Goal: Communication & Community: Answer question/provide support

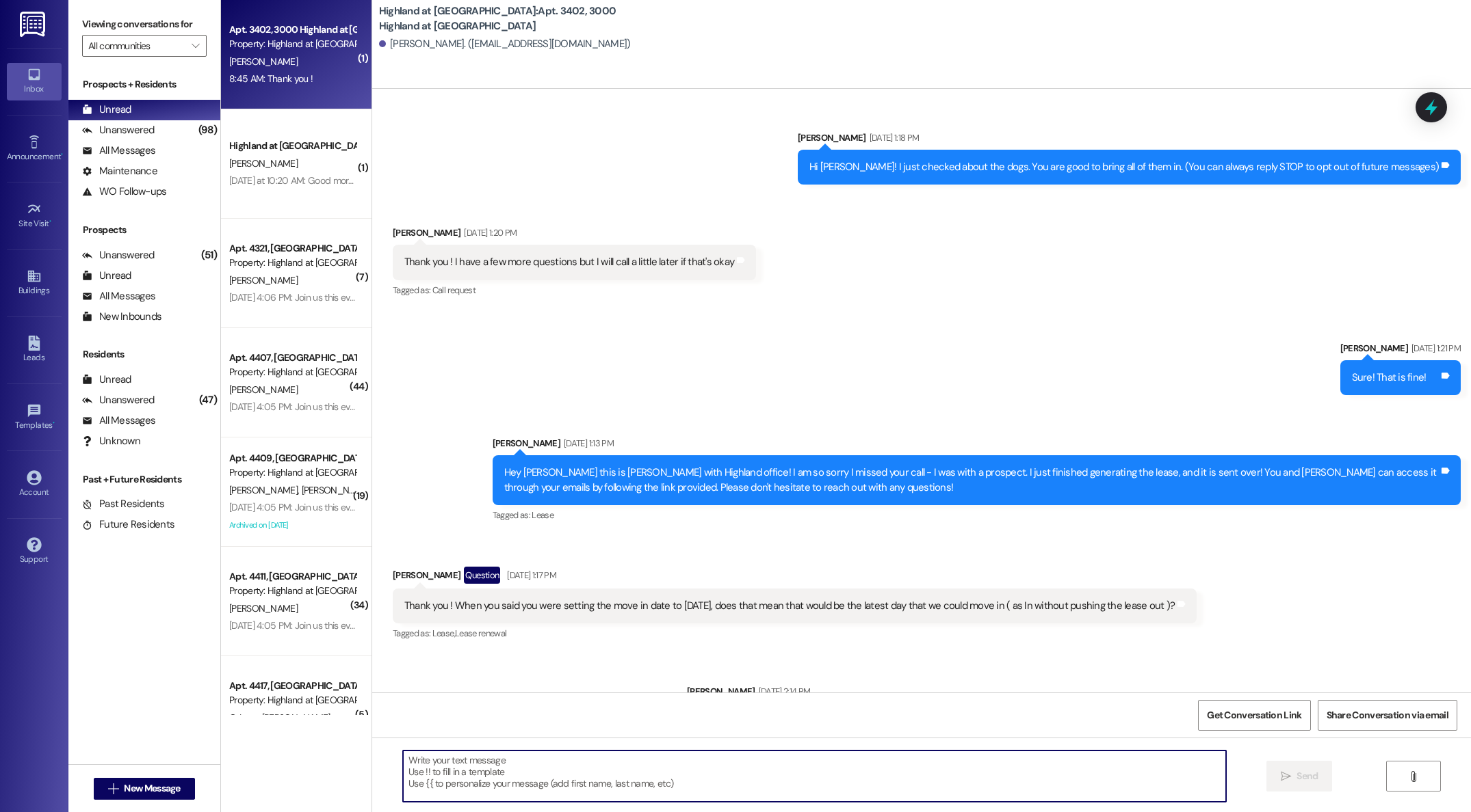
scroll to position [2657, 0]
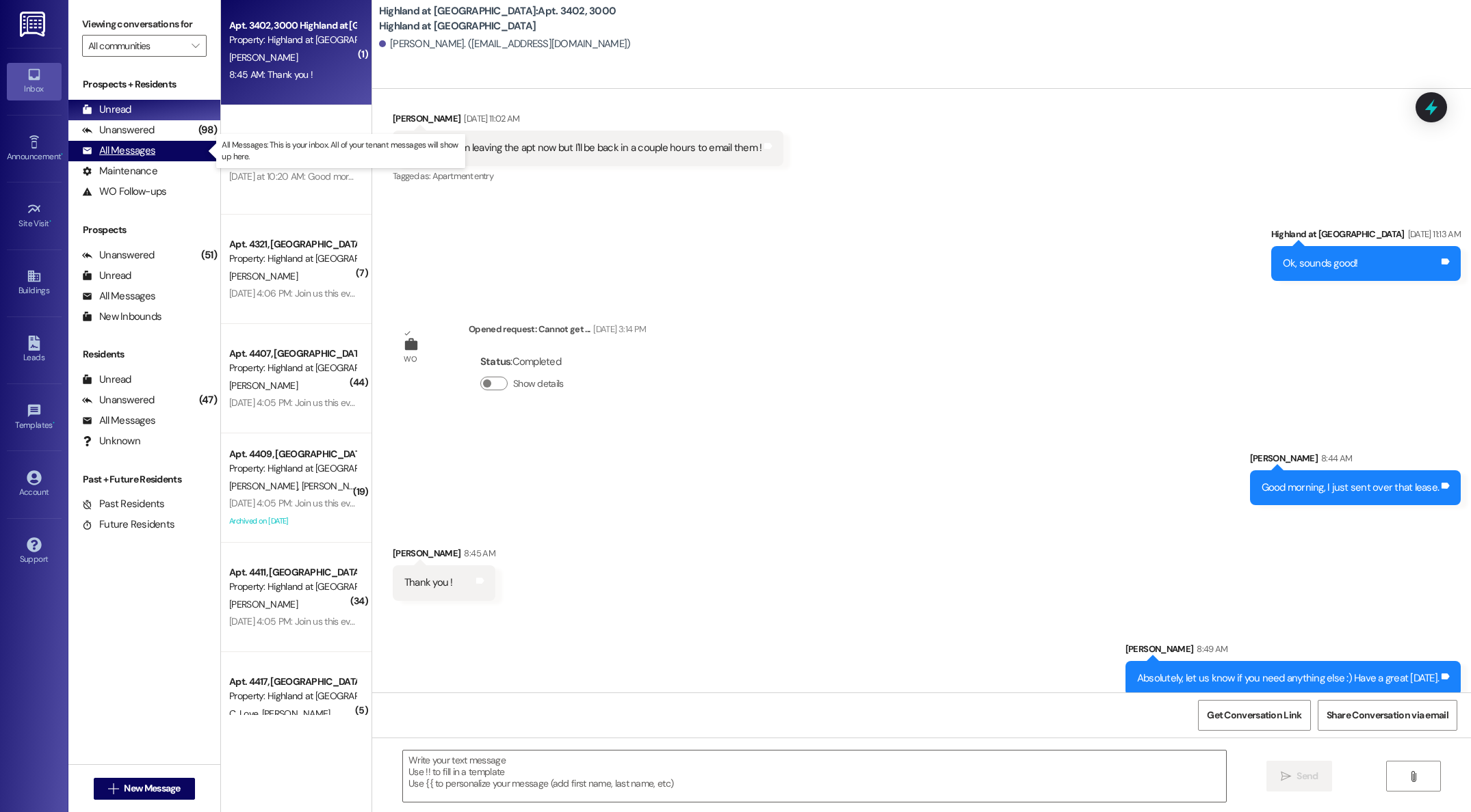
click at [123, 145] on div "All Messages" at bounding box center [118, 151] width 73 height 15
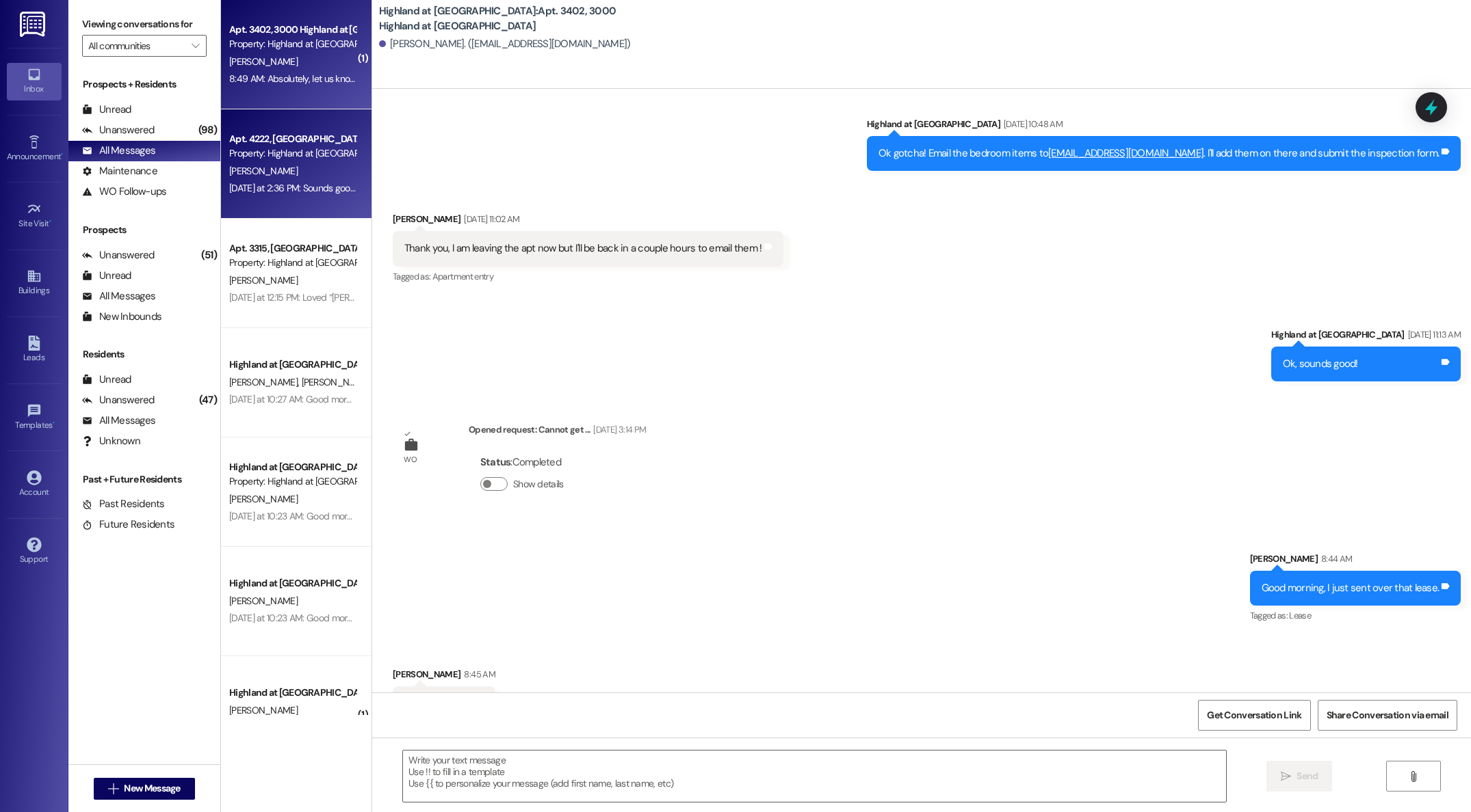
scroll to position [2601, 0]
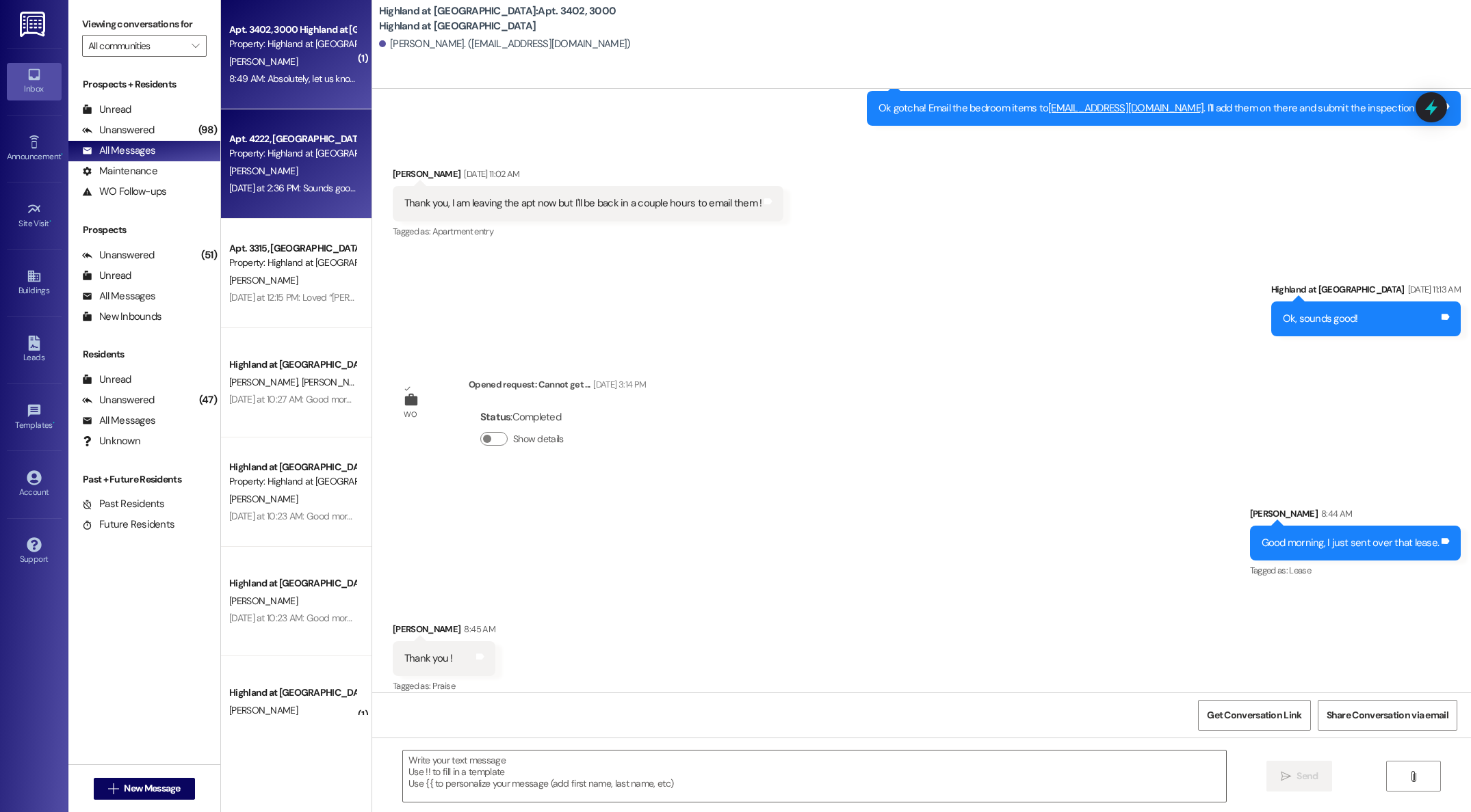
click at [279, 154] on div "Property: Highland at [GEOGRAPHIC_DATA]" at bounding box center [293, 154] width 127 height 15
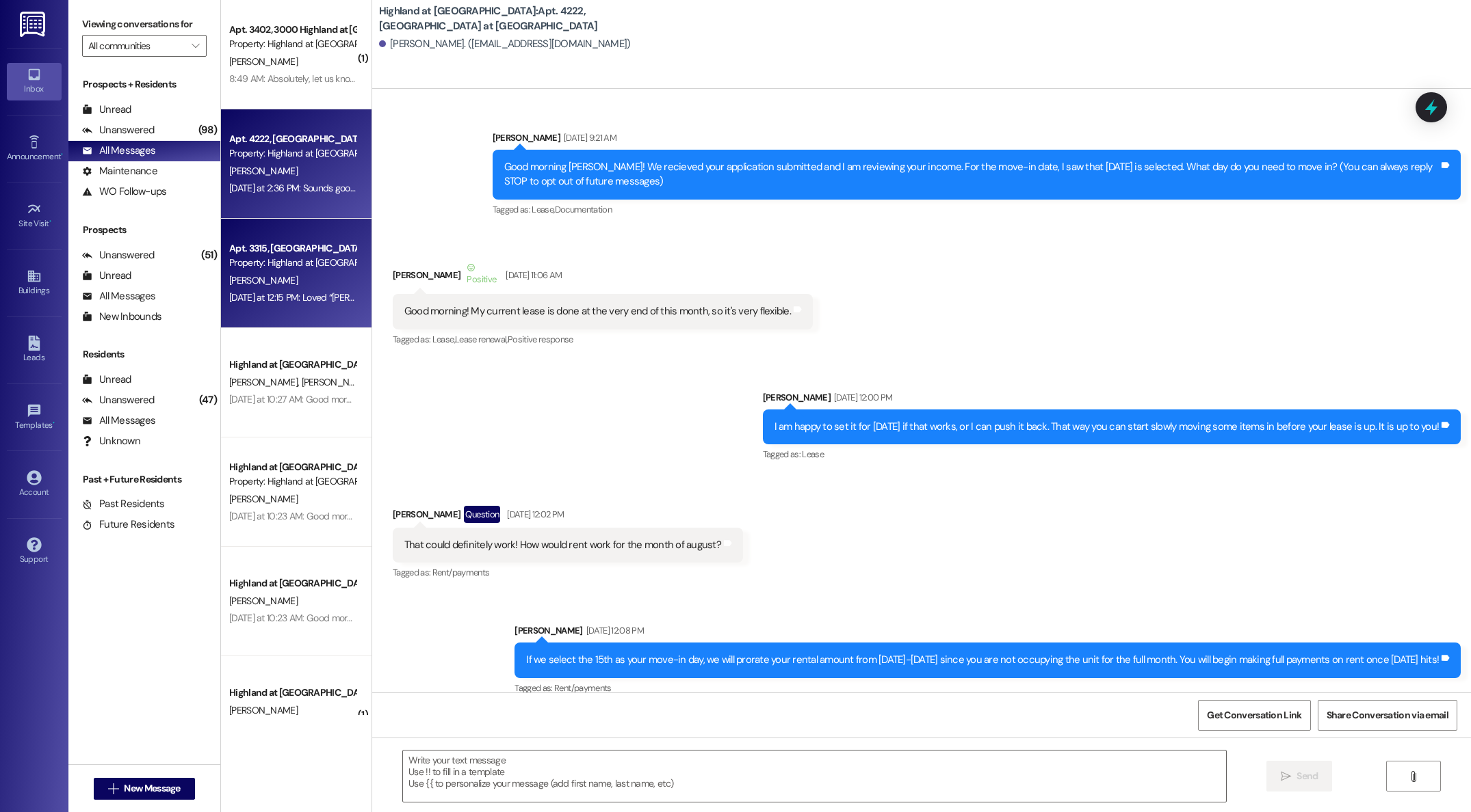
click at [283, 266] on div "Property: Highland at [GEOGRAPHIC_DATA]" at bounding box center [293, 262] width 127 height 15
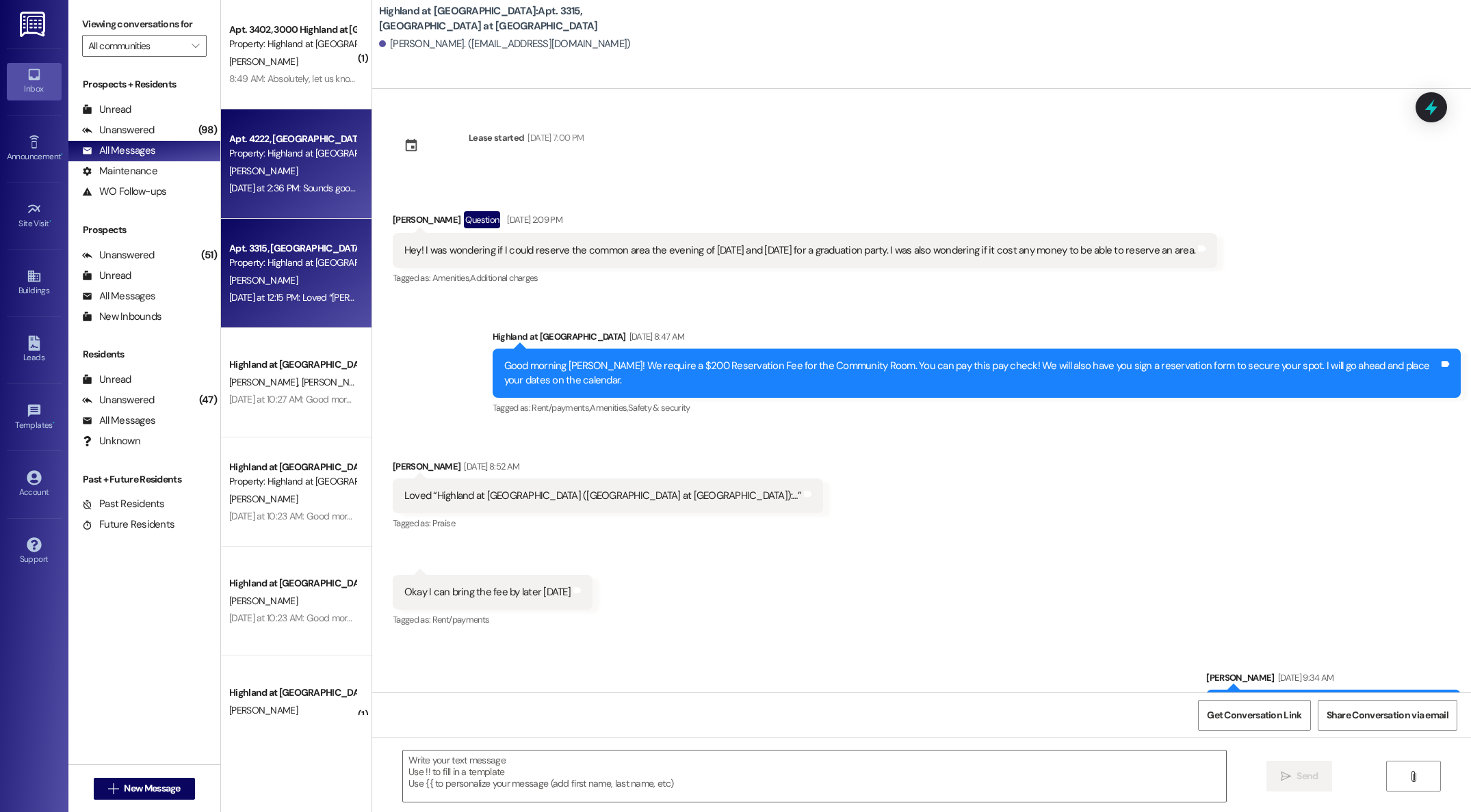
scroll to position [7013, 0]
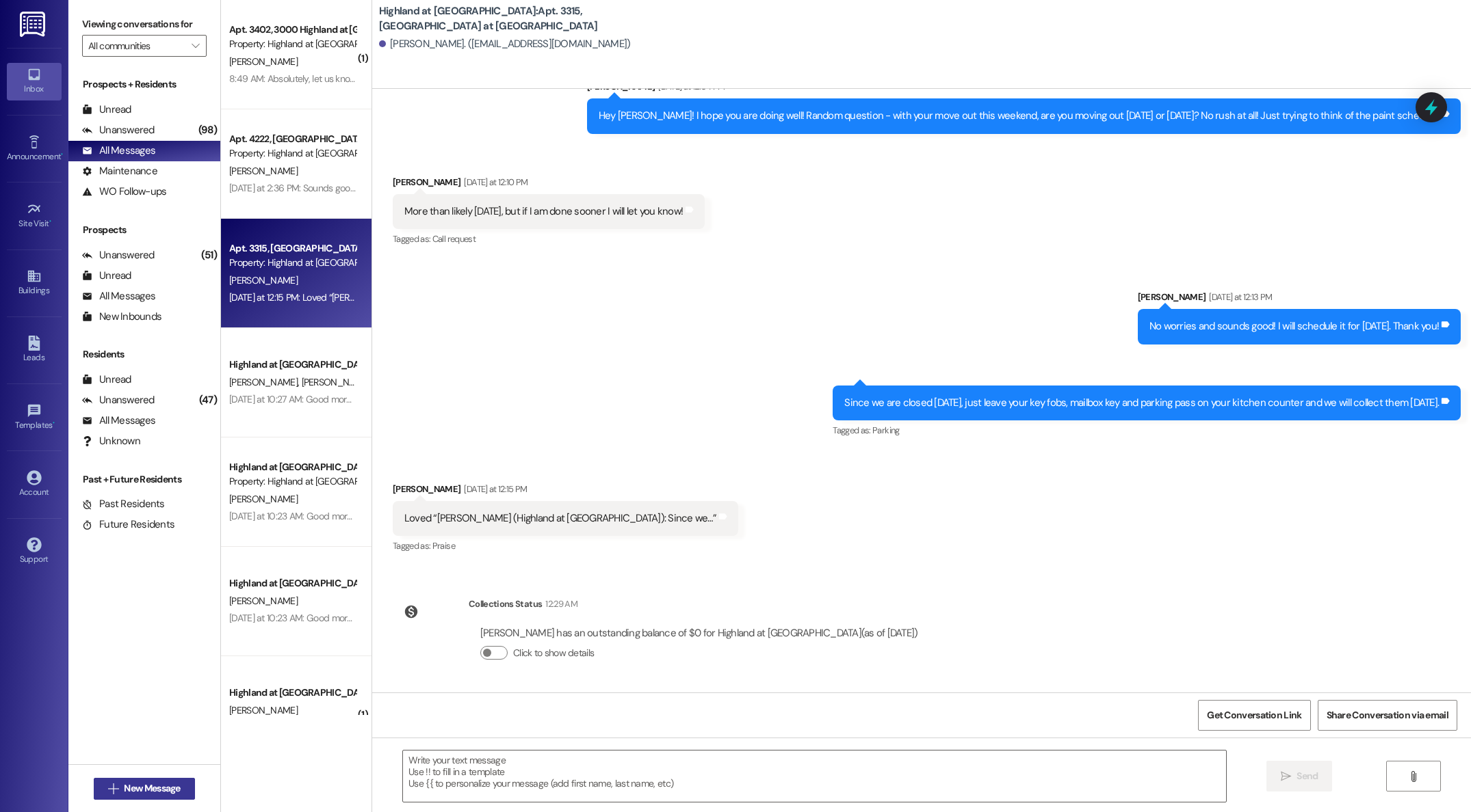
click at [125, 794] on span "New Message" at bounding box center [151, 789] width 56 height 15
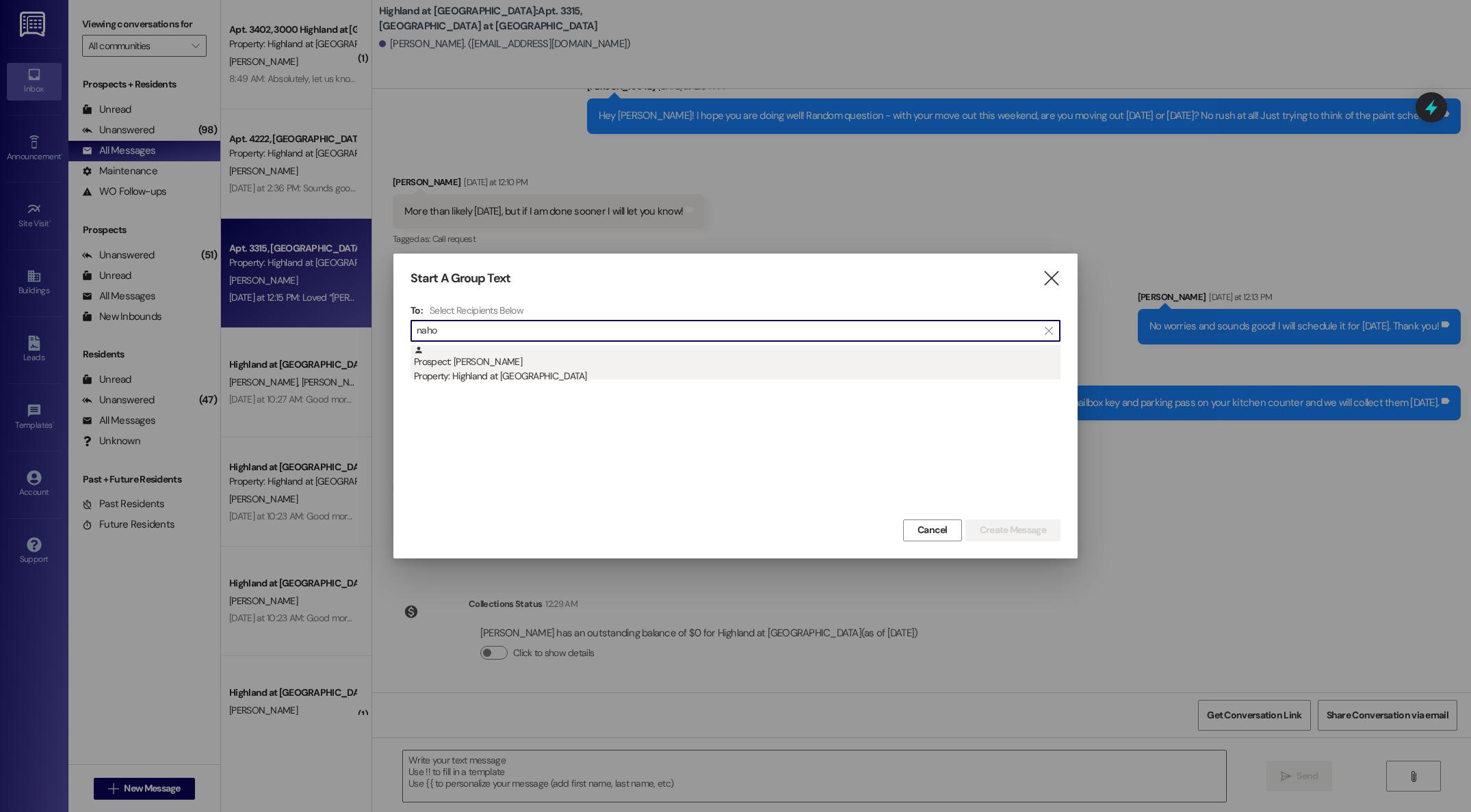
click at [455, 367] on div "Prospect: [PERSON_NAME] Property: Highland at [GEOGRAPHIC_DATA]" at bounding box center [737, 364] width 646 height 39
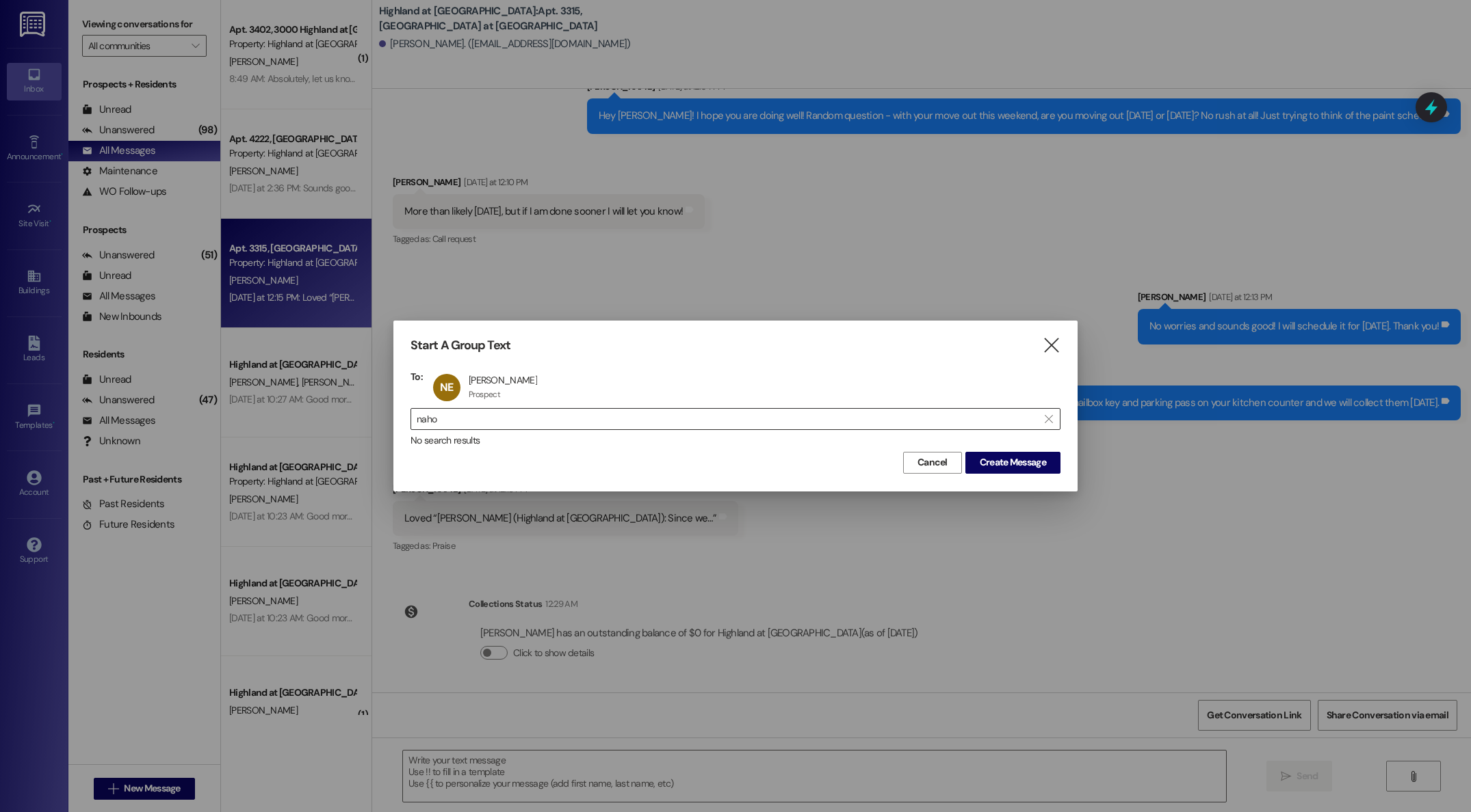
click at [507, 421] on input "naho" at bounding box center [727, 419] width 621 height 19
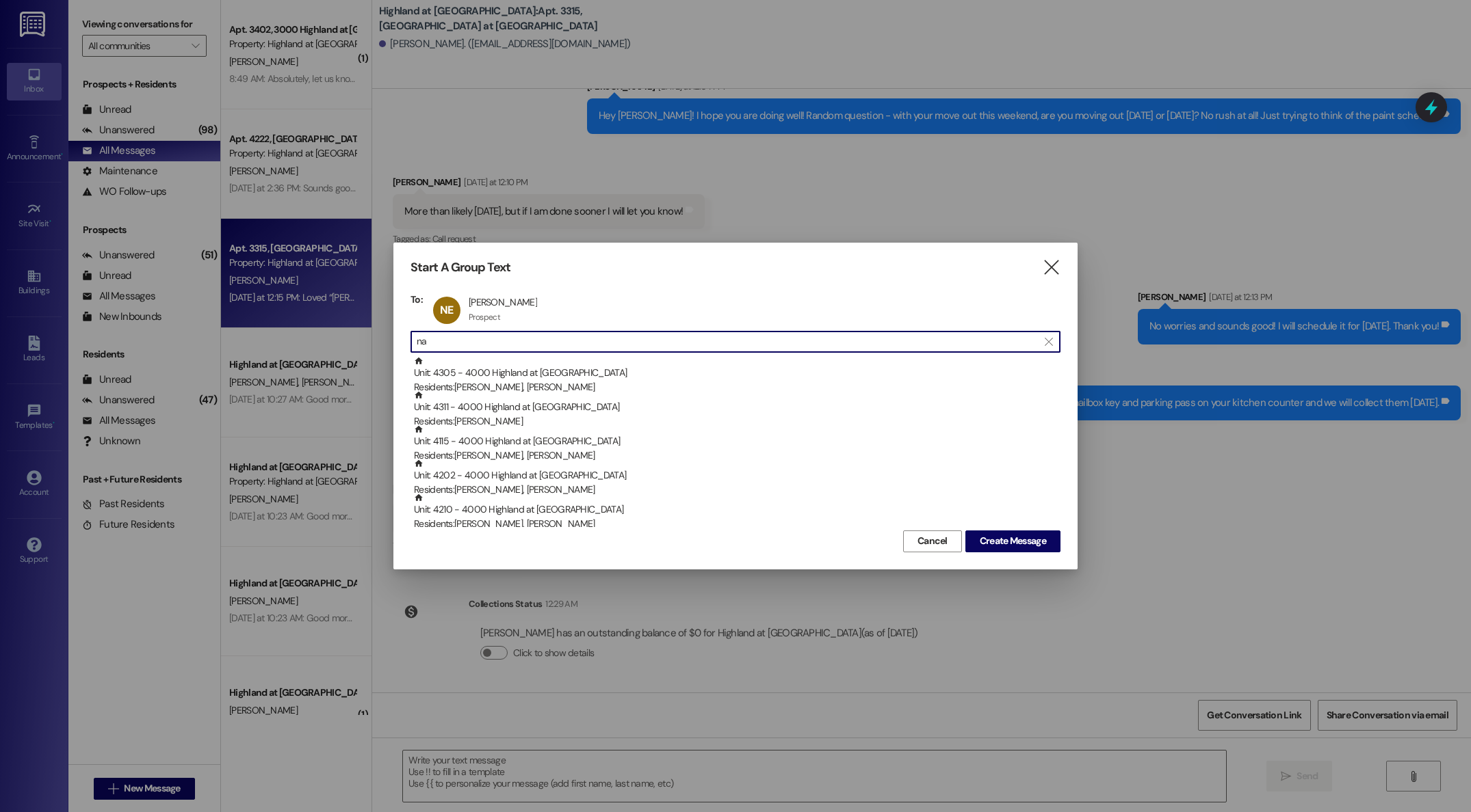
type input "n"
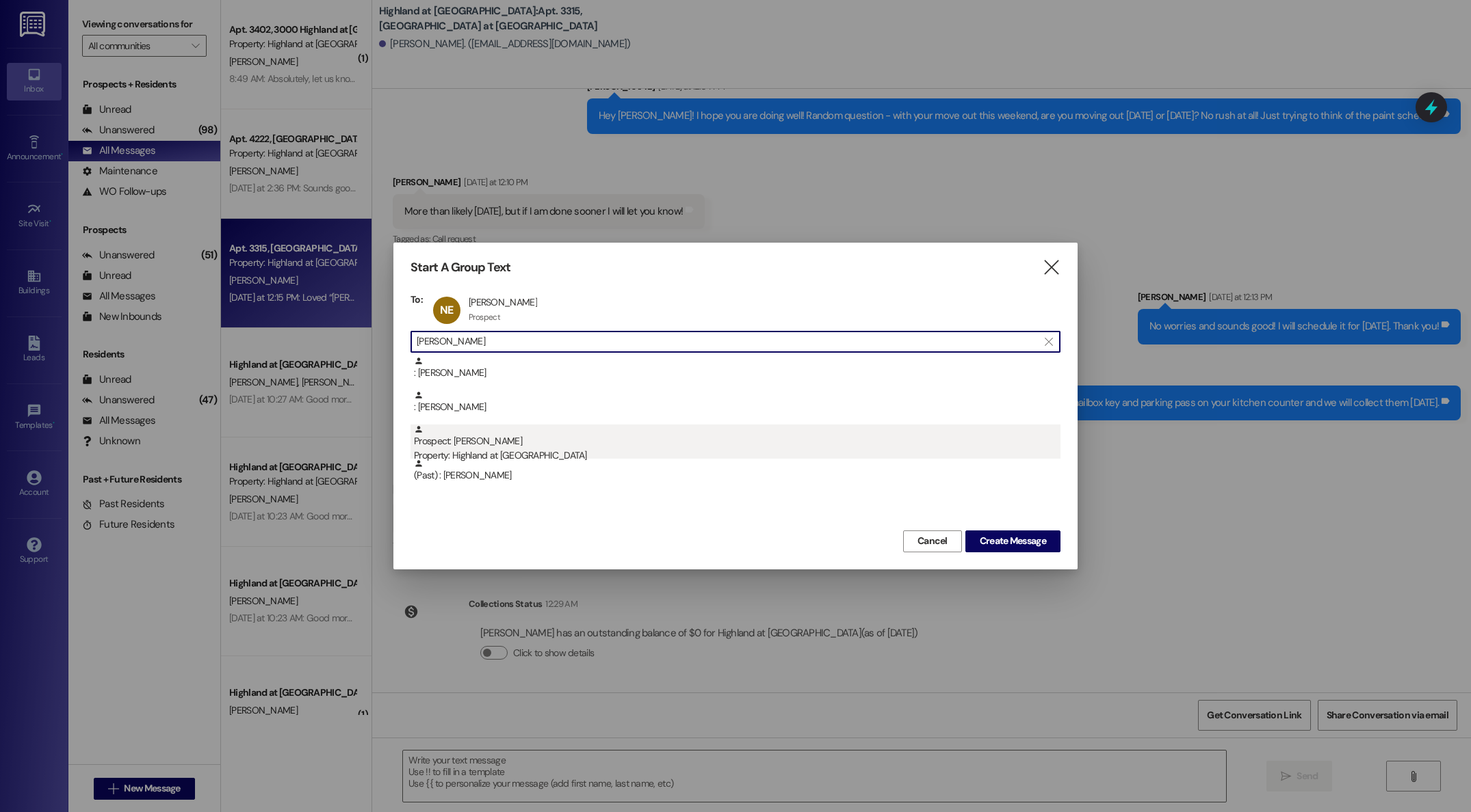
type input "[PERSON_NAME]"
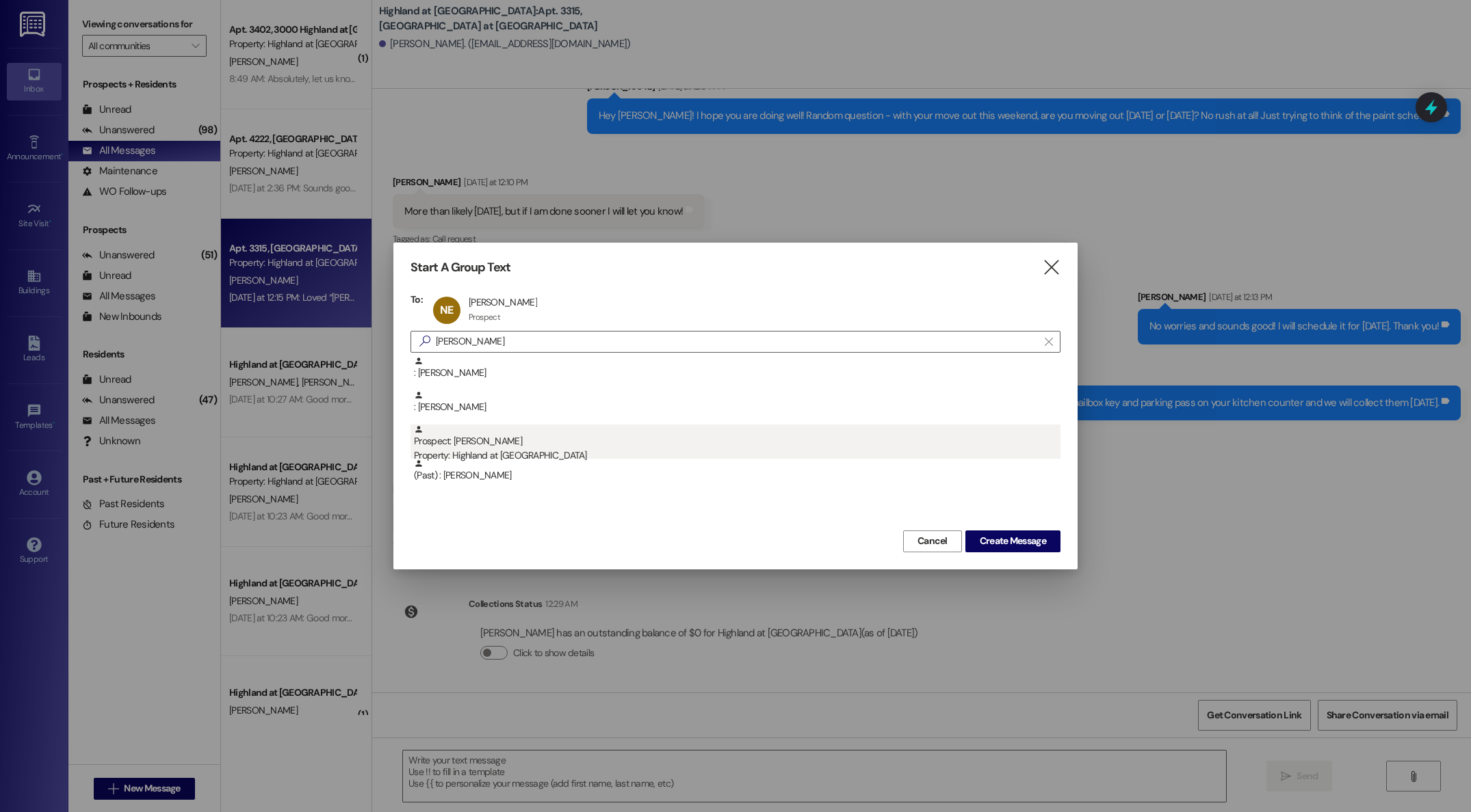
click at [499, 448] on div "Property: Highland at [GEOGRAPHIC_DATA]" at bounding box center [737, 455] width 646 height 15
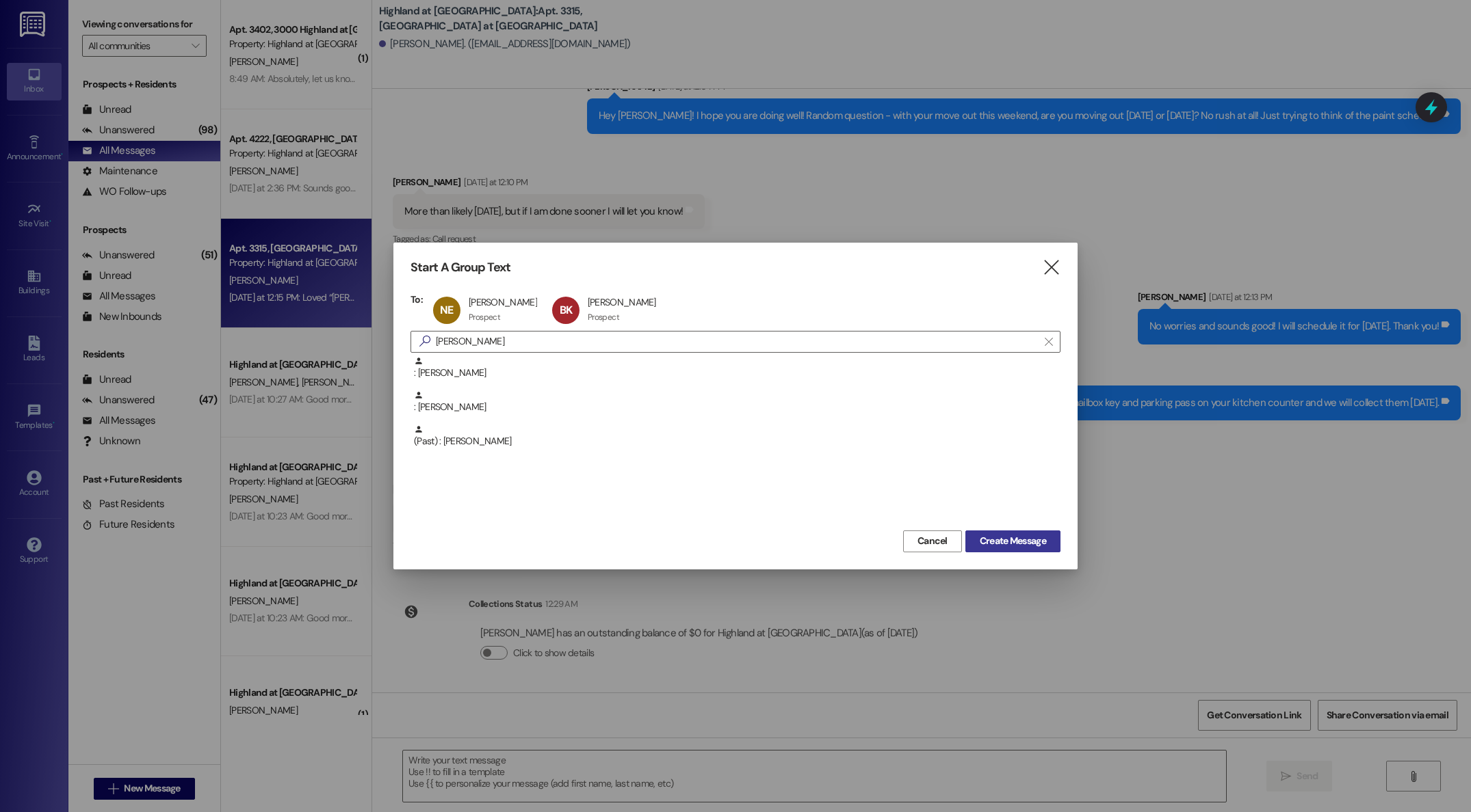
click at [1000, 543] on span "Create Message" at bounding box center [1013, 541] width 66 height 15
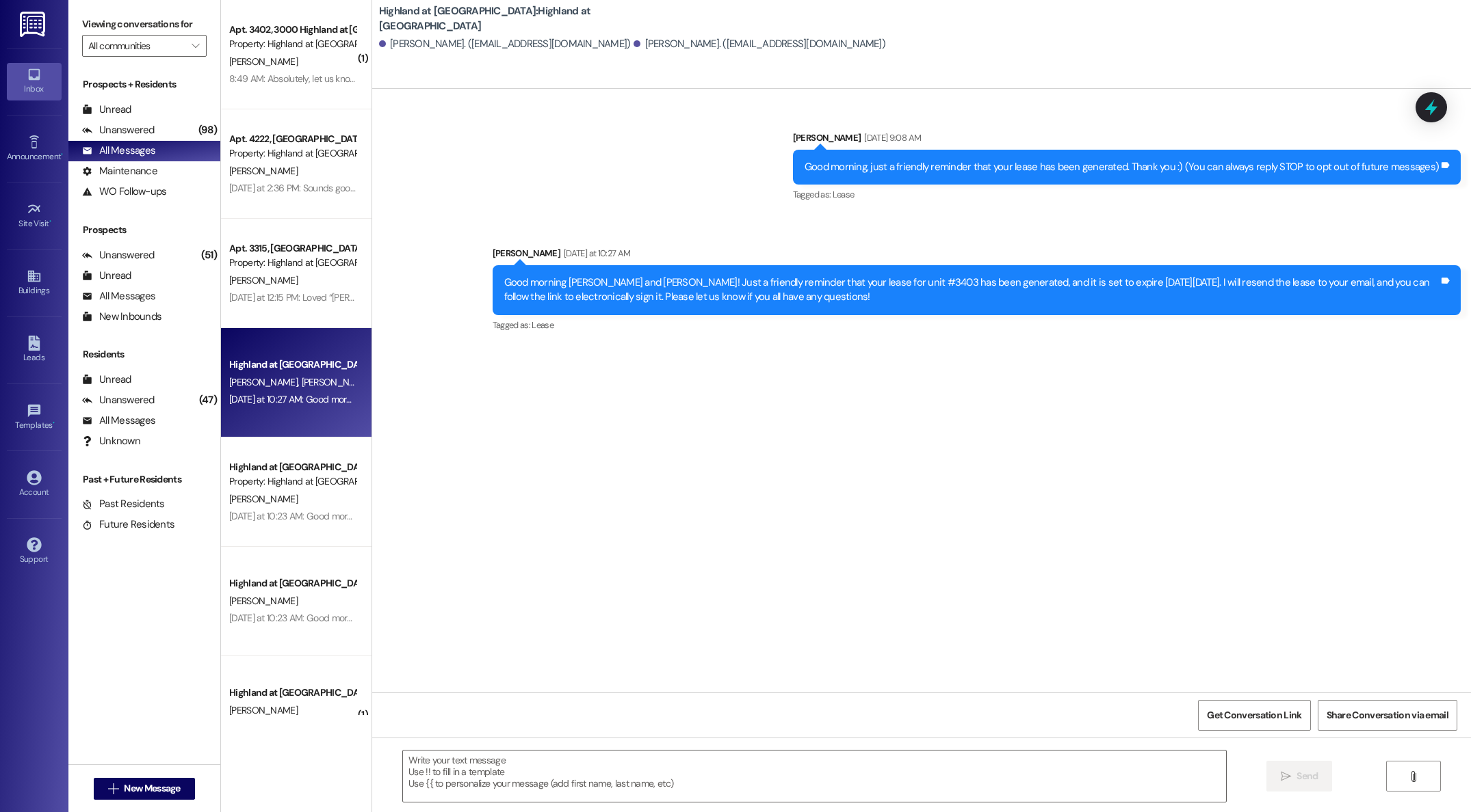
scroll to position [0, 0]
click at [632, 761] on textarea at bounding box center [815, 776] width 823 height 51
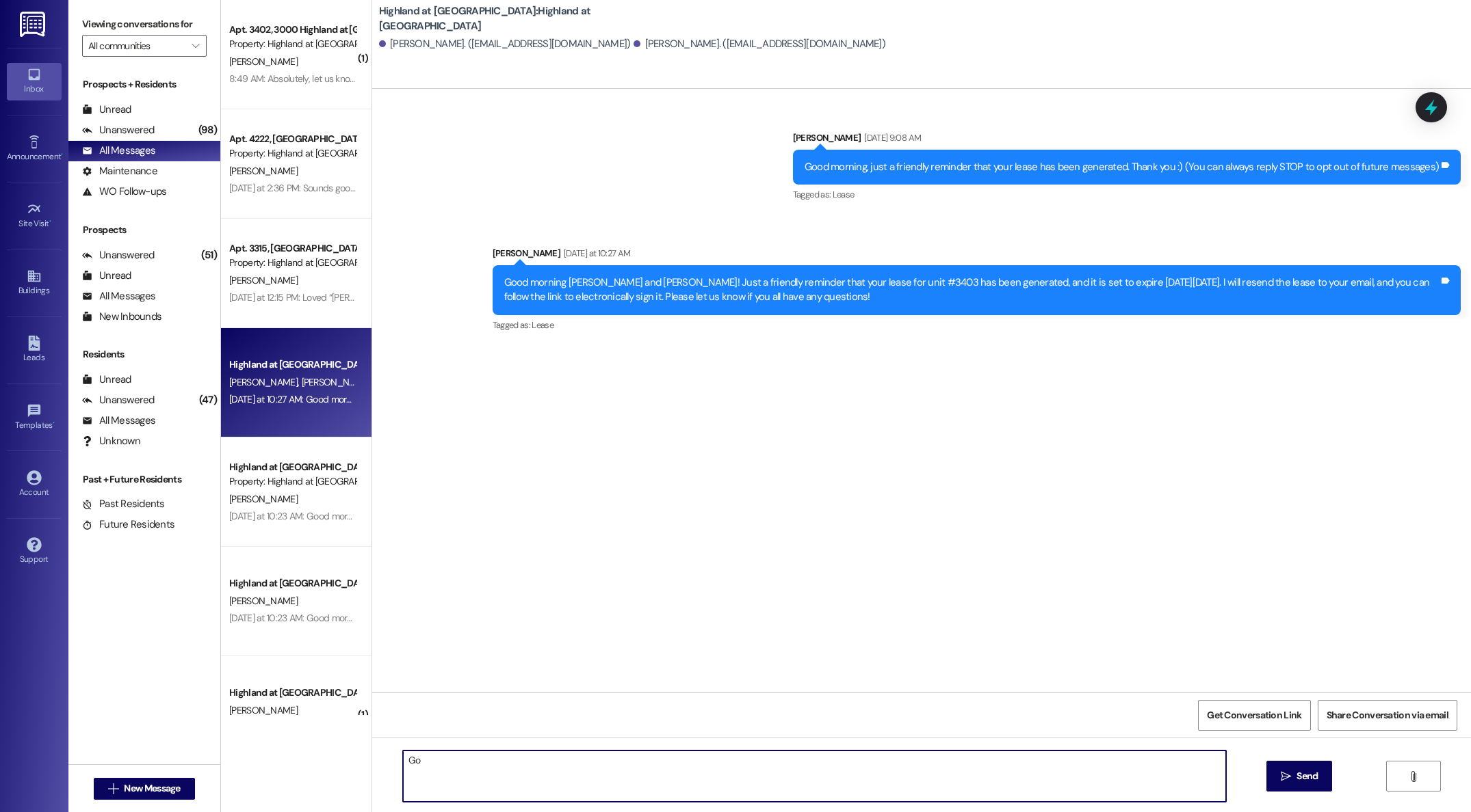
type textarea "G"
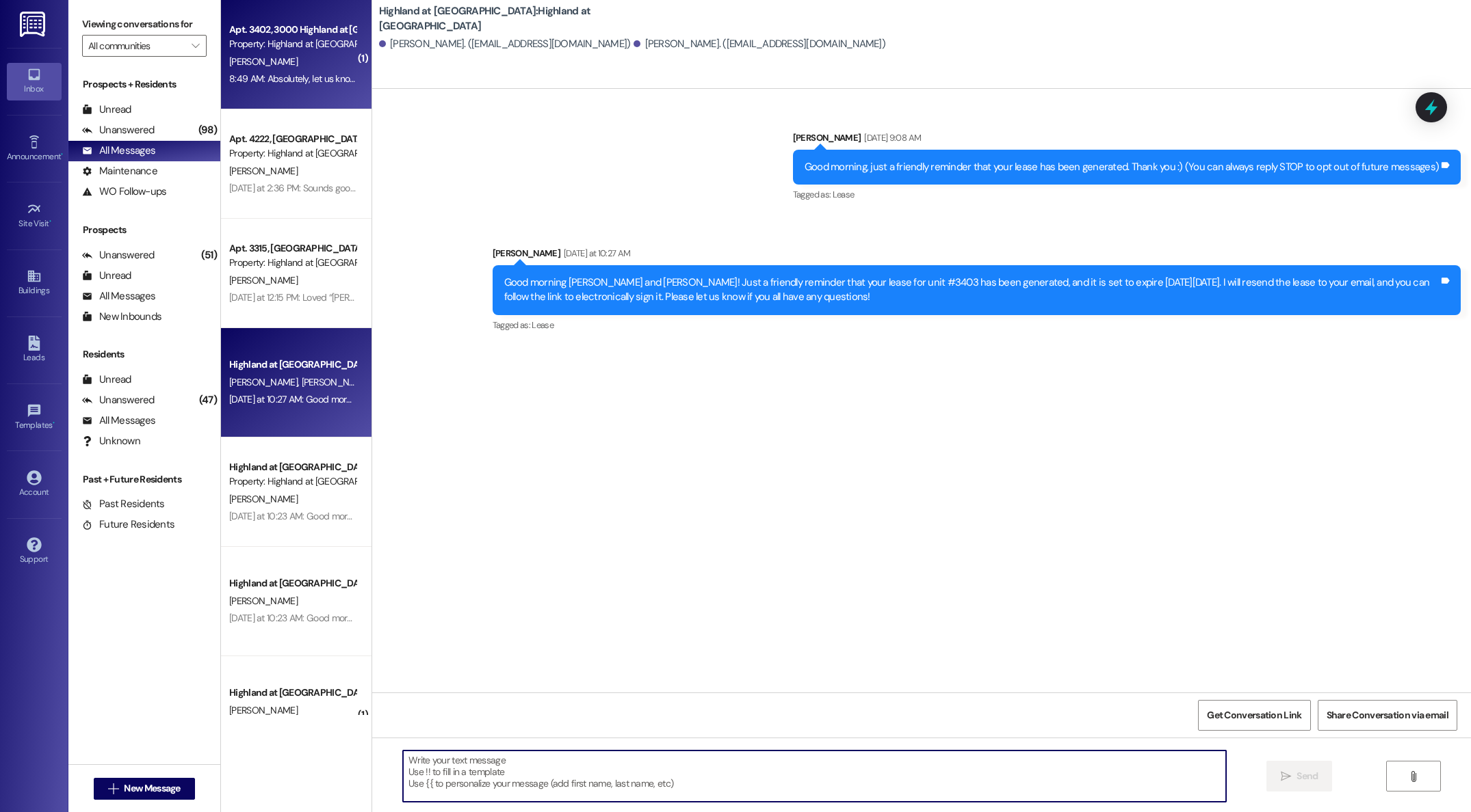
click at [286, 47] on div "Property: Highland at [GEOGRAPHIC_DATA]" at bounding box center [293, 44] width 127 height 15
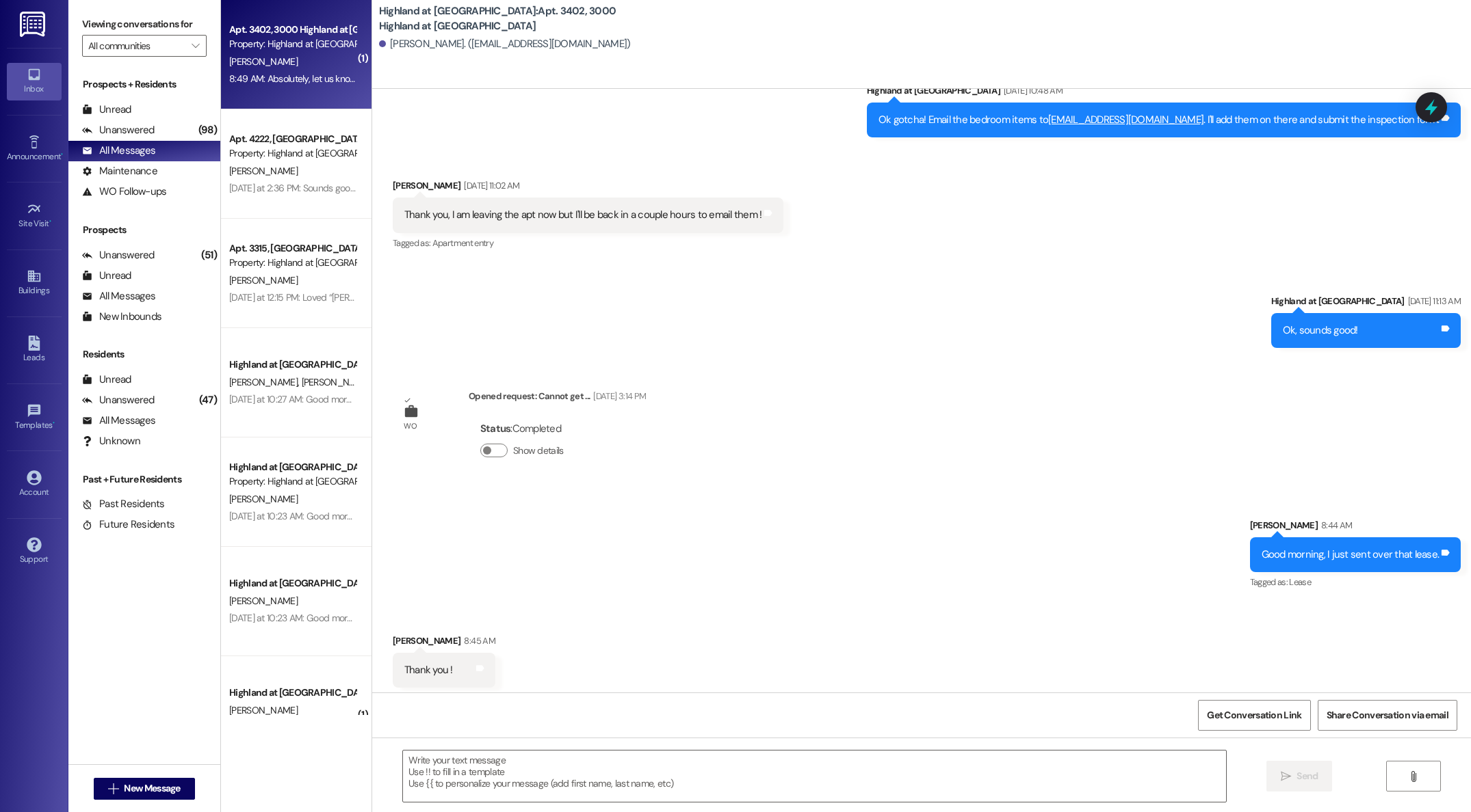
scroll to position [2601, 0]
